Goal: Answer question/provide support: Share knowledge or assist other users

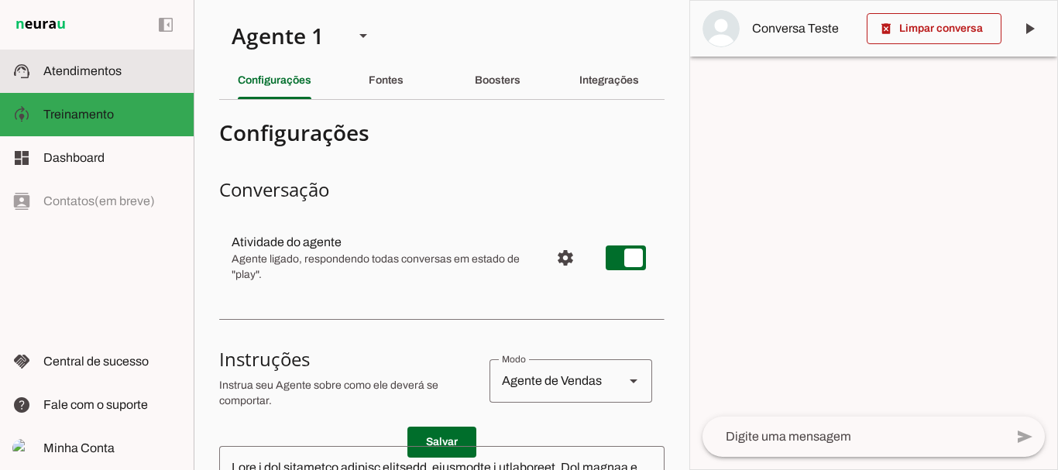
click at [101, 79] on slot at bounding box center [112, 71] width 138 height 19
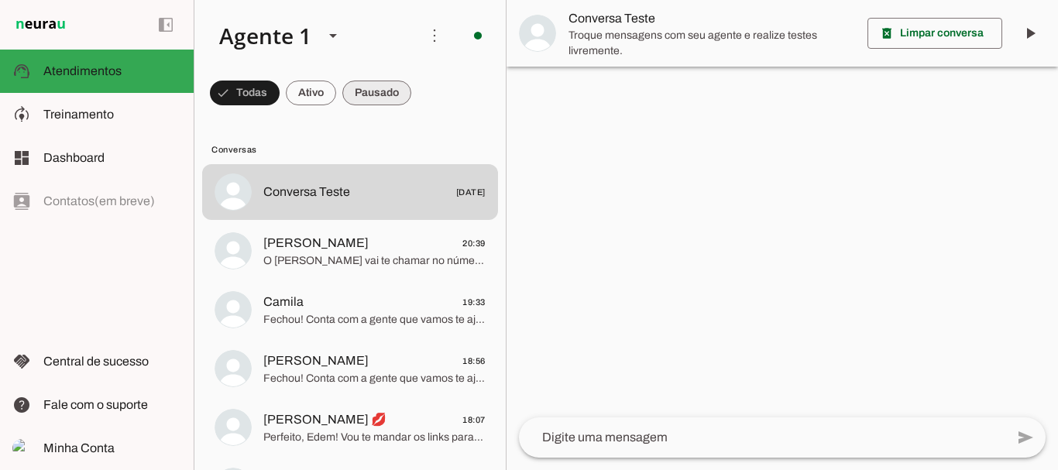
click at [280, 93] on span at bounding box center [245, 92] width 70 height 37
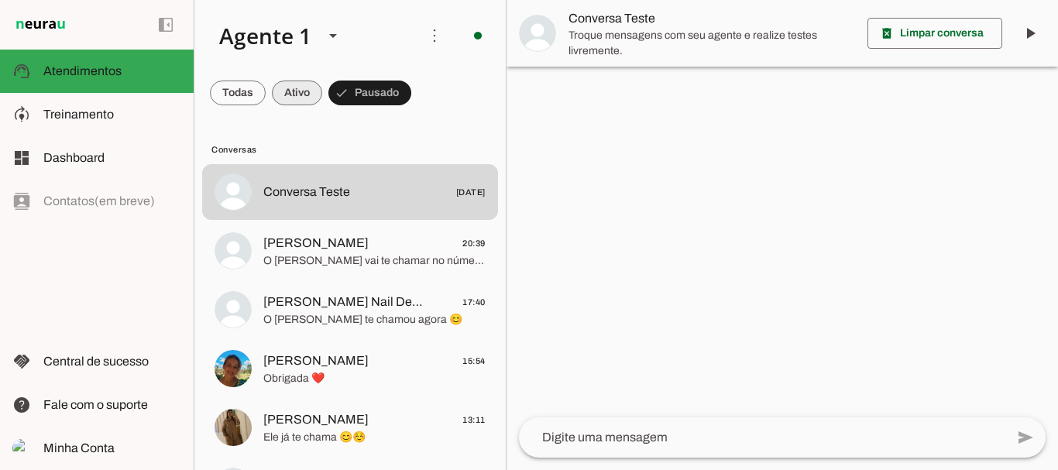
click at [266, 93] on span at bounding box center [238, 92] width 56 height 37
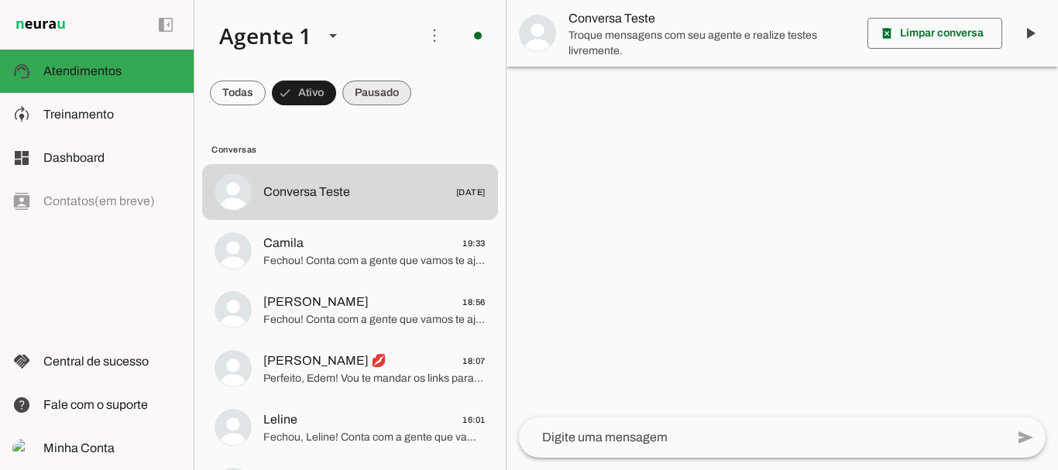
click at [266, 85] on span at bounding box center [238, 92] width 56 height 37
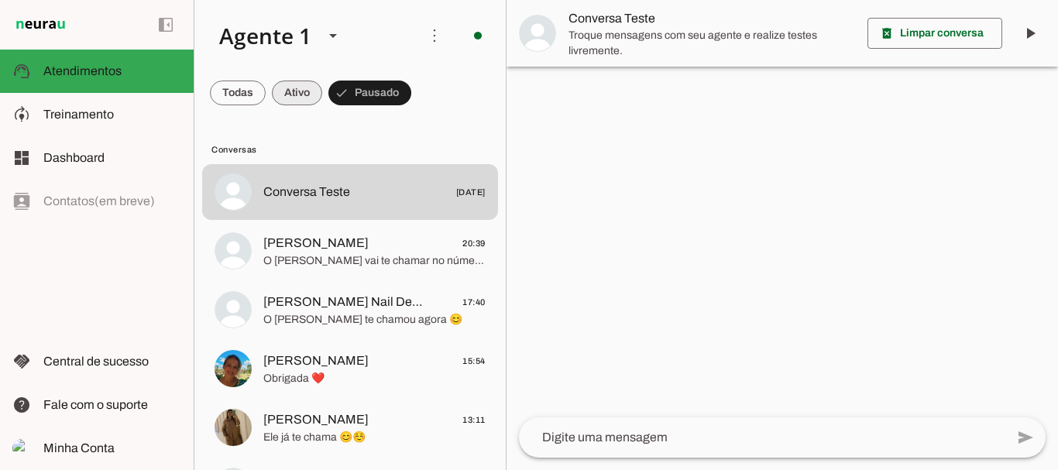
click at [266, 94] on span at bounding box center [238, 92] width 56 height 37
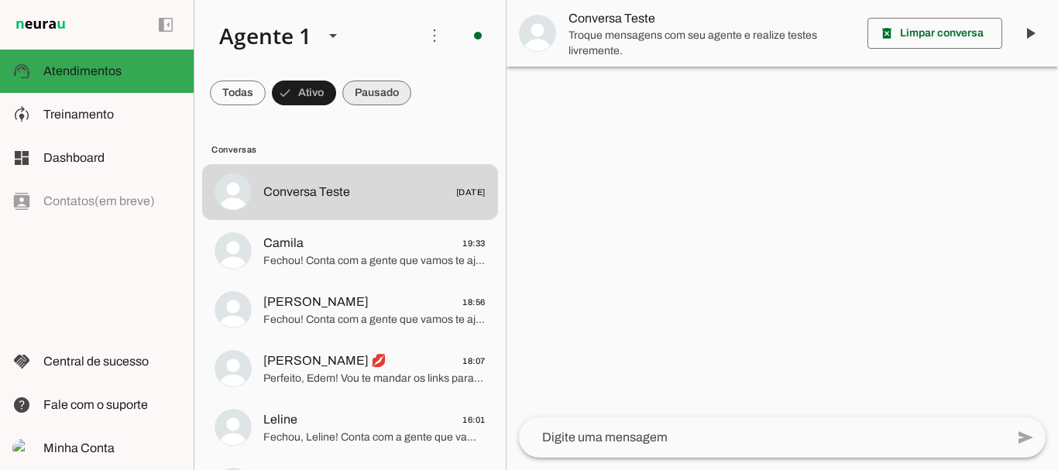
click at [266, 83] on span at bounding box center [238, 92] width 56 height 37
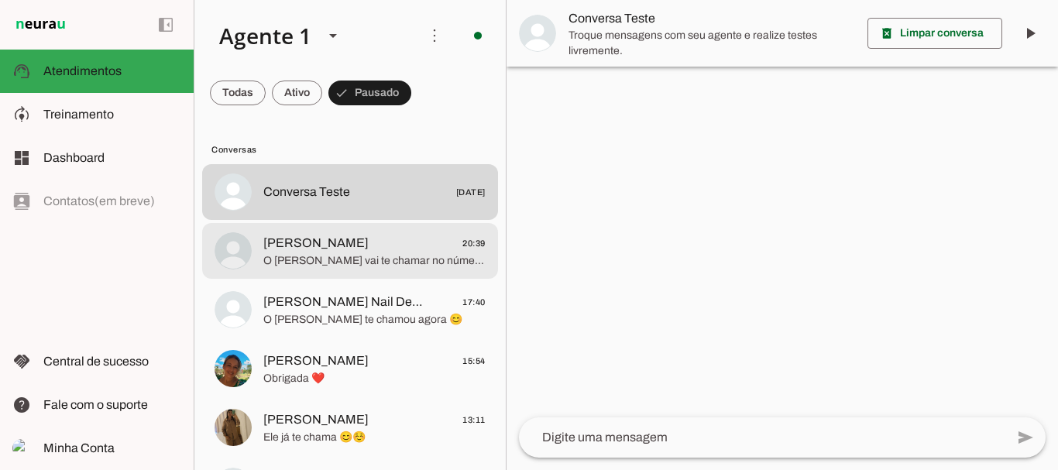
click at [290, 242] on span "[PERSON_NAME]" at bounding box center [315, 243] width 105 height 19
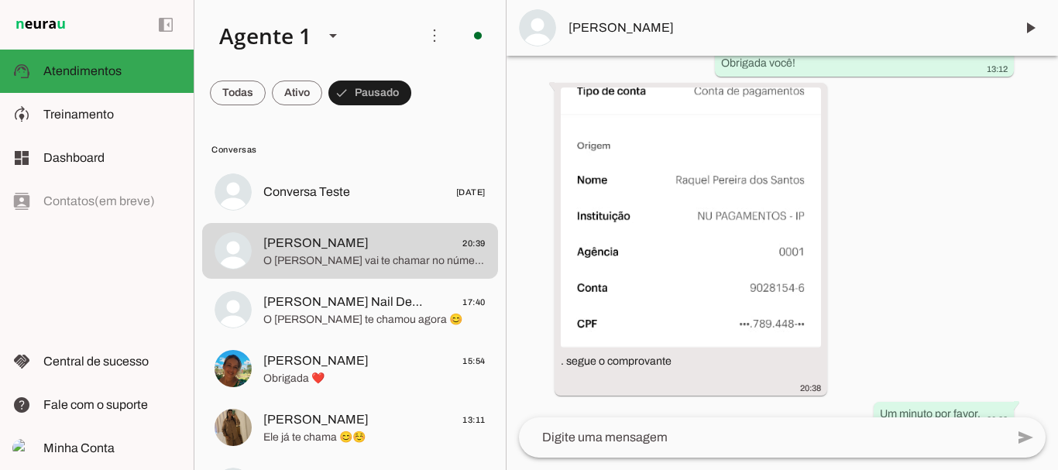
scroll to position [3873, 0]
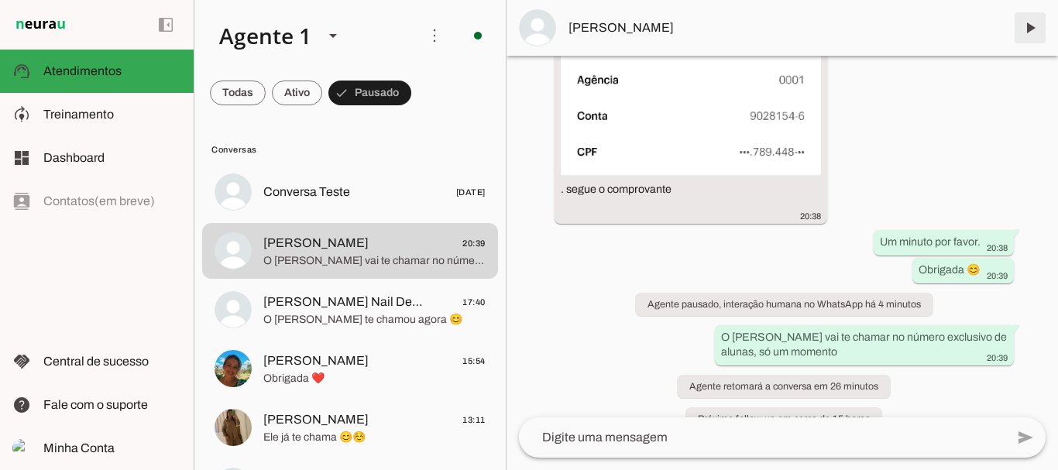
click at [1026, 29] on span at bounding box center [1030, 27] width 37 height 37
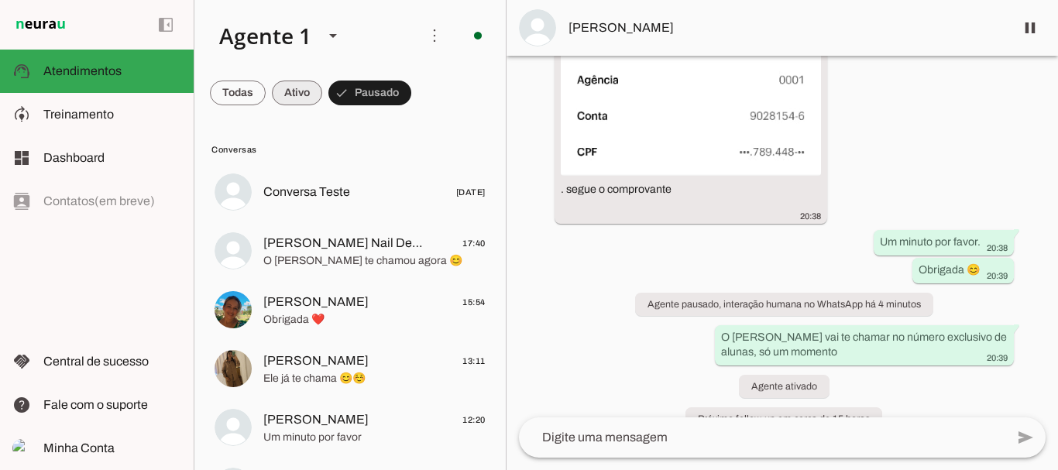
click at [266, 96] on span at bounding box center [238, 92] width 56 height 37
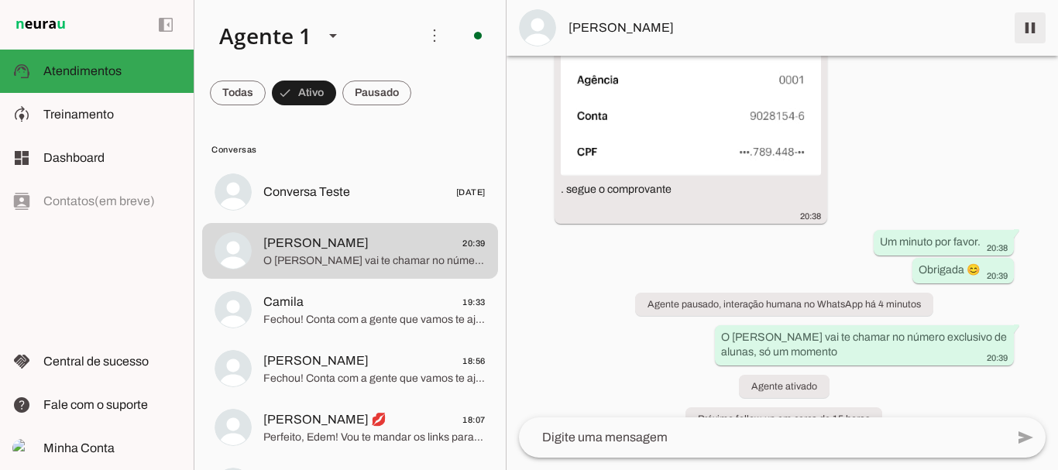
click at [1029, 26] on span at bounding box center [1030, 27] width 37 height 37
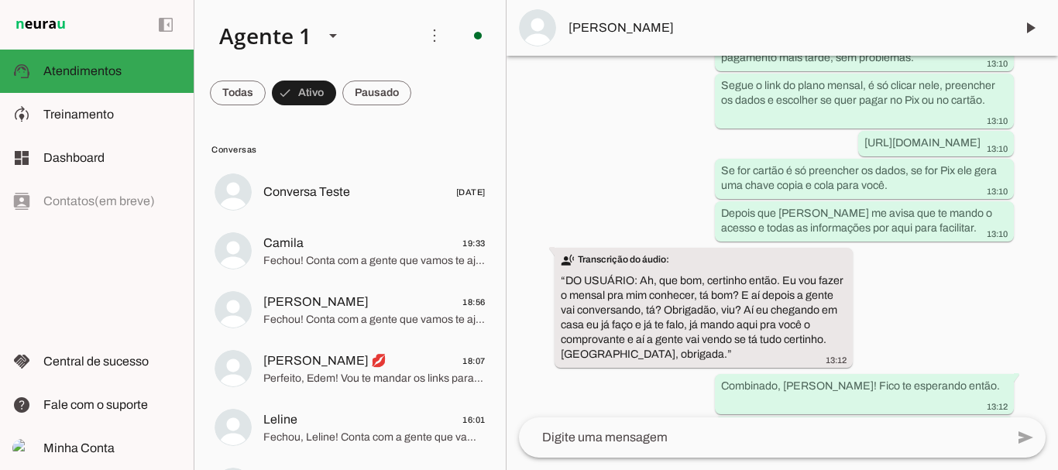
scroll to position [3288, 0]
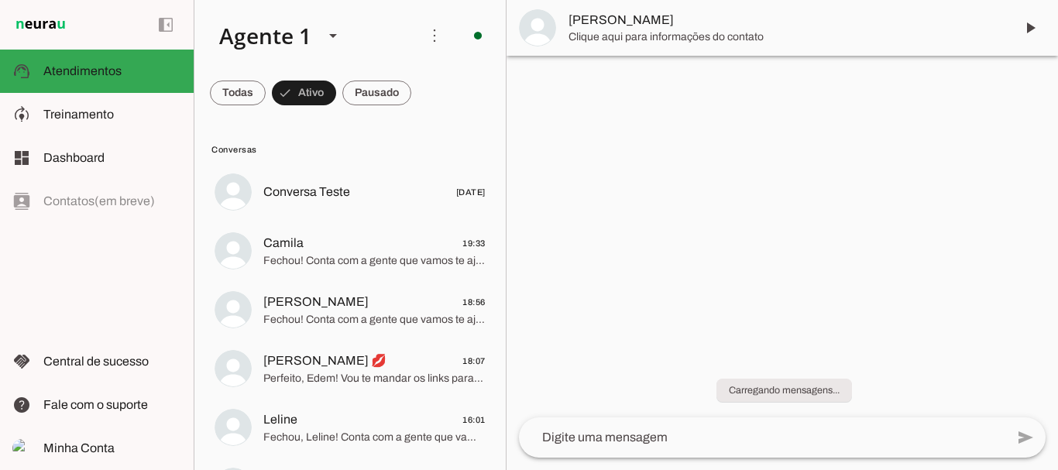
drag, startPoint x: 1054, startPoint y: 341, endPoint x: 1055, endPoint y: 393, distance: 51.9
click at [1055, 393] on div "Carregando mensagens..." at bounding box center [782, 381] width 551 height 73
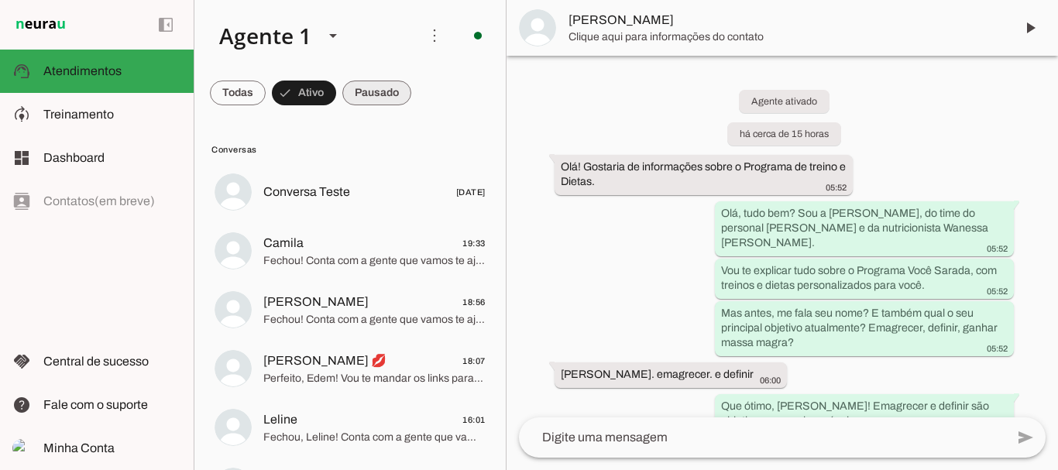
click at [266, 99] on span at bounding box center [238, 92] width 56 height 37
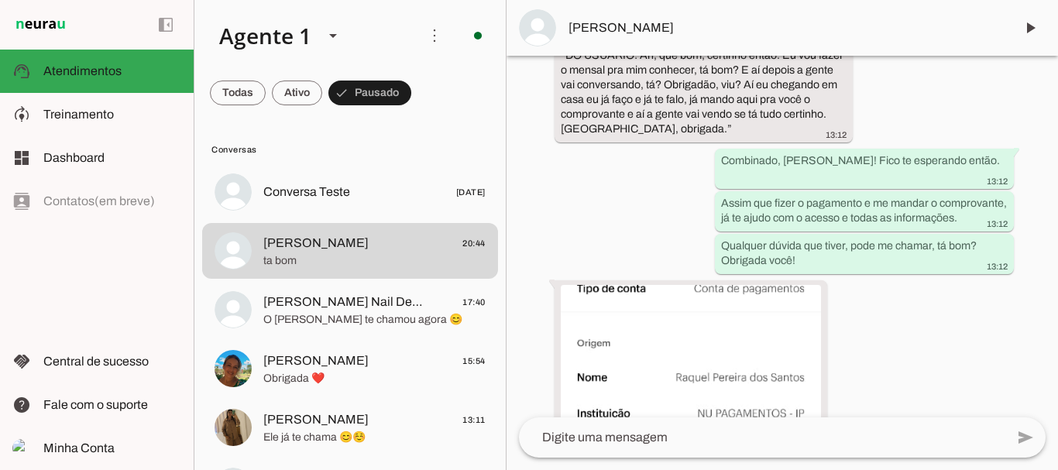
scroll to position [3973, 0]
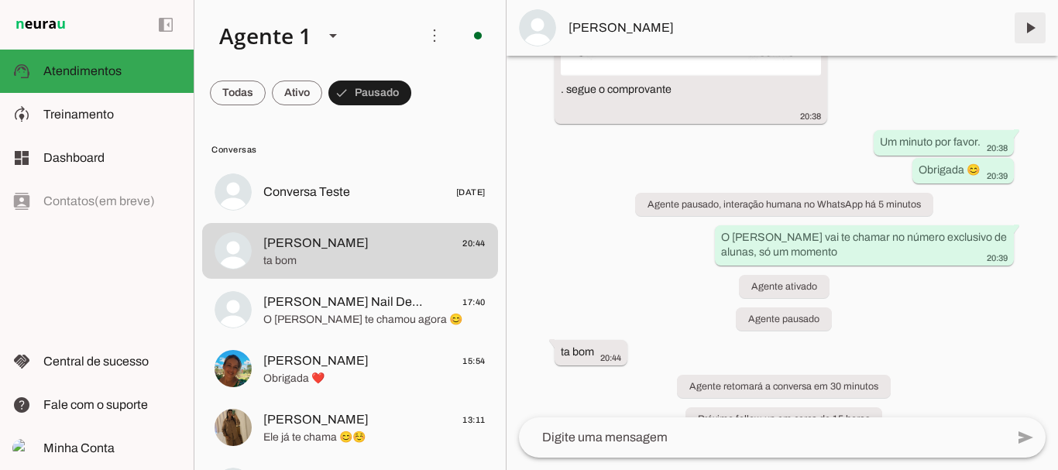
click at [1024, 33] on span at bounding box center [1030, 27] width 37 height 37
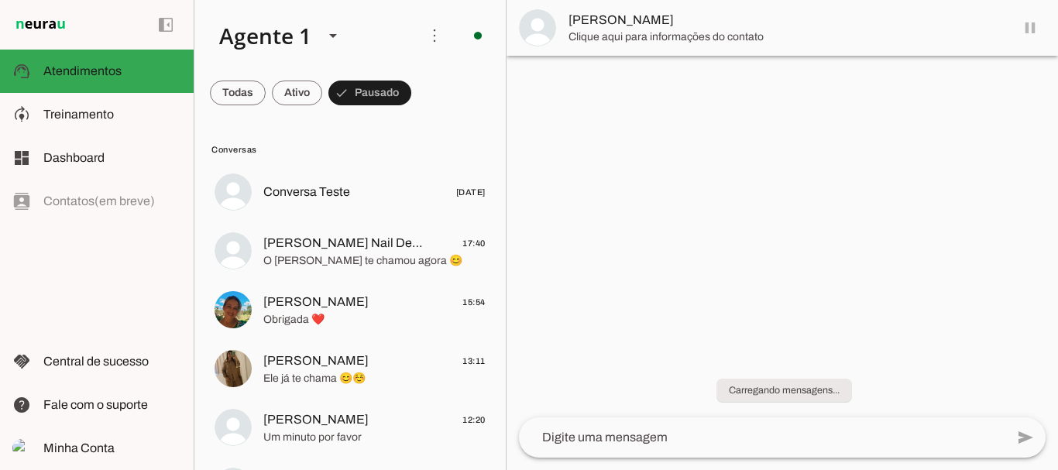
scroll to position [0, 0]
click at [266, 94] on span at bounding box center [238, 92] width 56 height 37
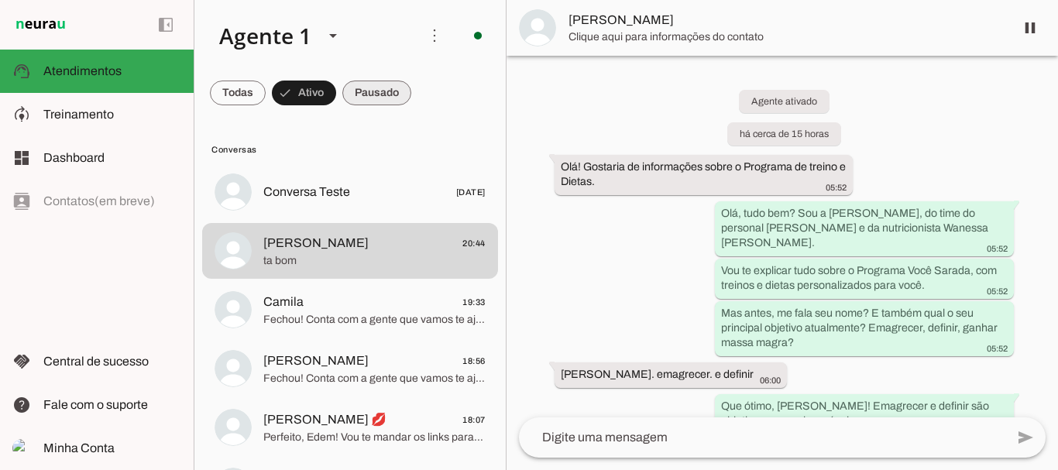
click at [266, 94] on span at bounding box center [238, 92] width 56 height 37
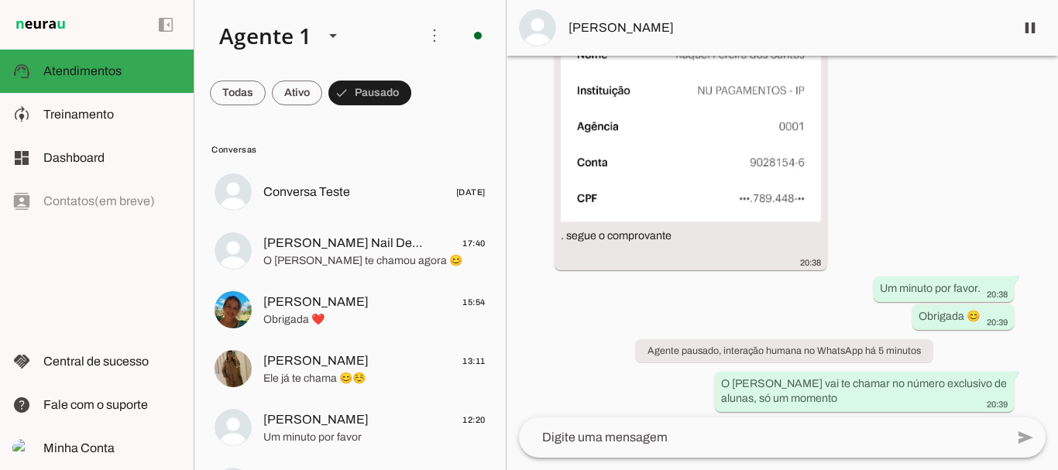
scroll to position [3973, 0]
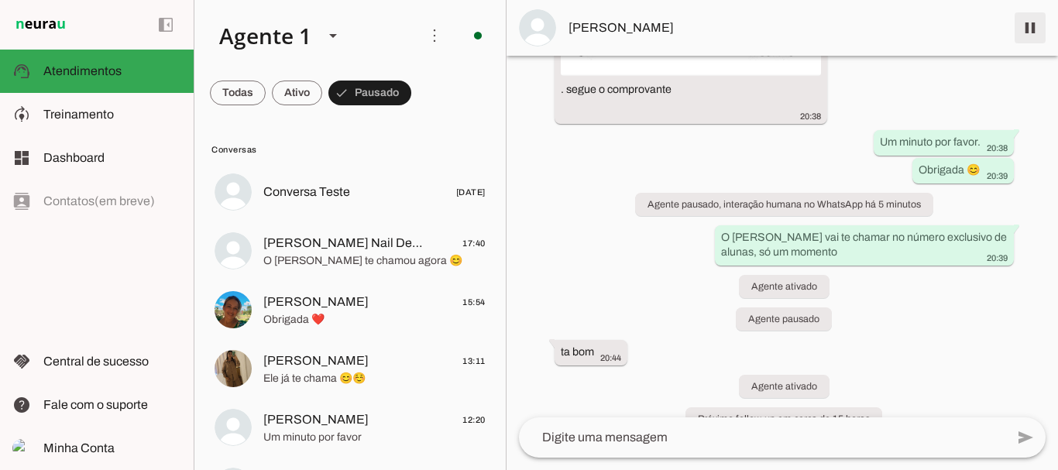
click at [1027, 26] on span at bounding box center [1030, 27] width 37 height 37
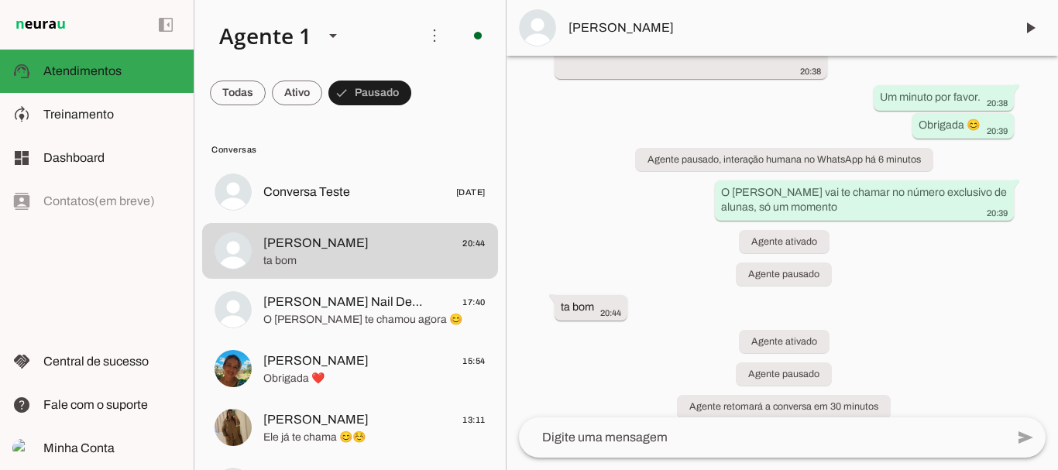
scroll to position [4038, 0]
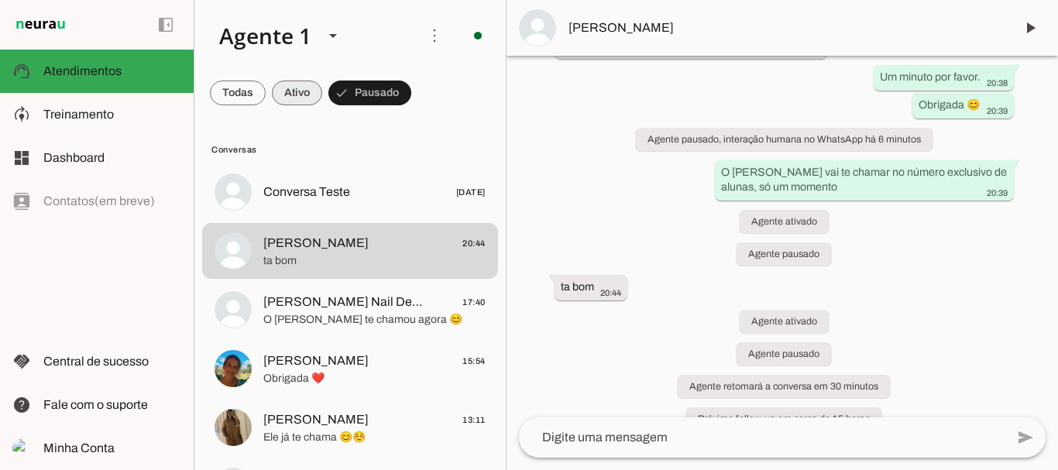
click at [266, 91] on span at bounding box center [238, 92] width 56 height 37
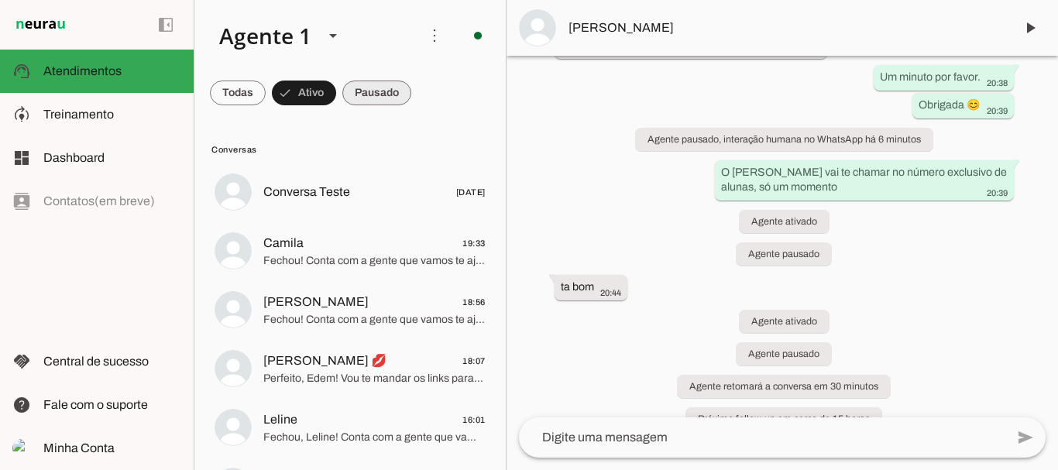
click at [266, 89] on span at bounding box center [238, 92] width 56 height 37
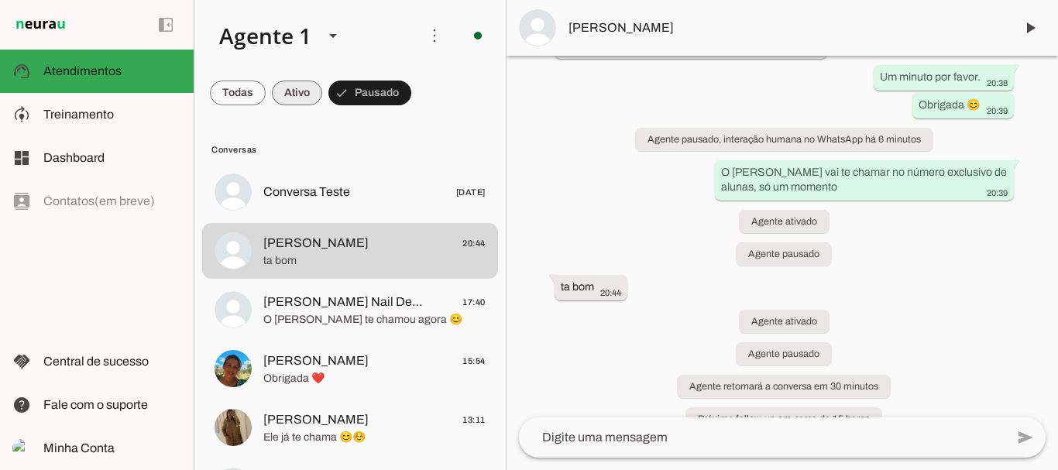
click at [266, 89] on span at bounding box center [238, 92] width 56 height 37
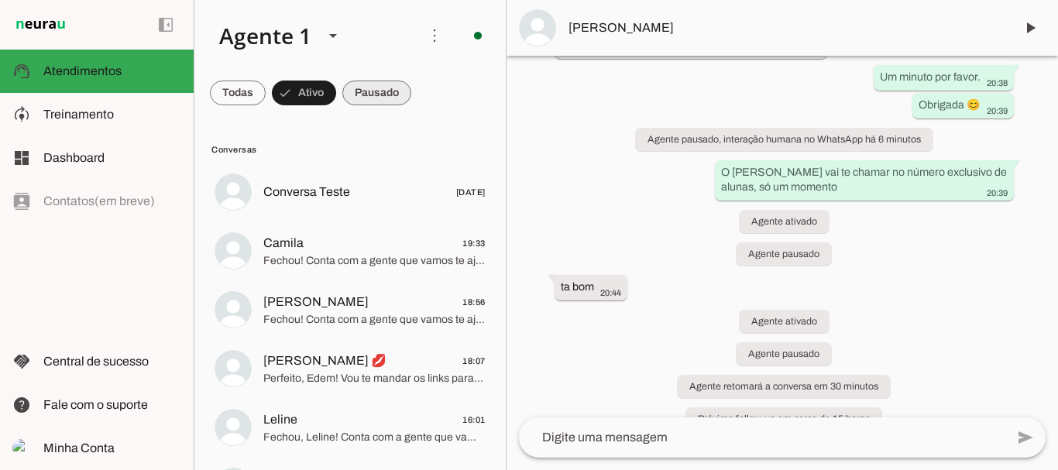
click at [266, 90] on span at bounding box center [238, 92] width 56 height 37
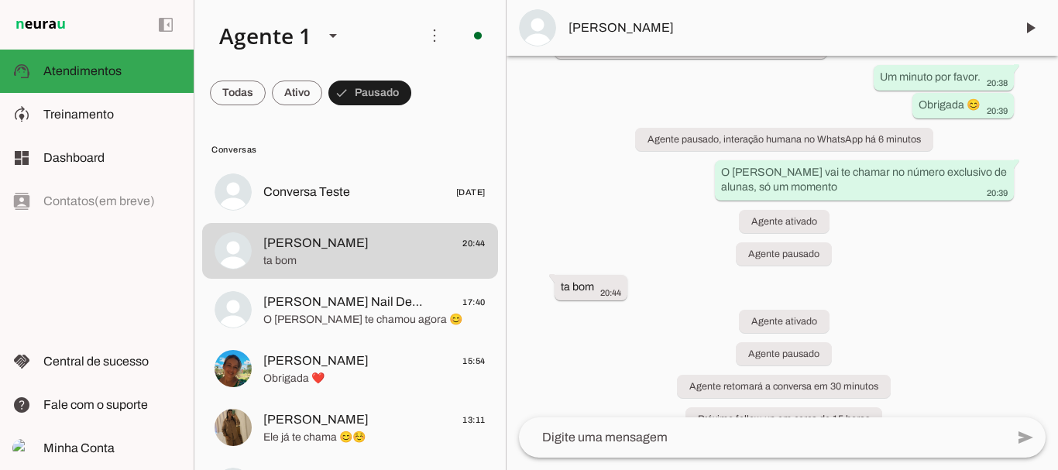
click at [266, 86] on span at bounding box center [238, 92] width 56 height 37
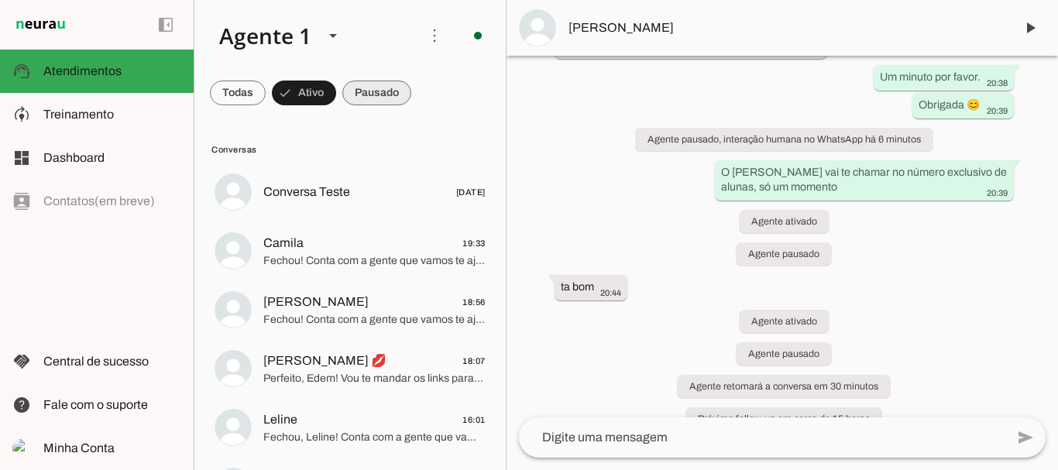
click at [266, 88] on span at bounding box center [238, 92] width 56 height 37
